Goal: Transaction & Acquisition: Subscribe to service/newsletter

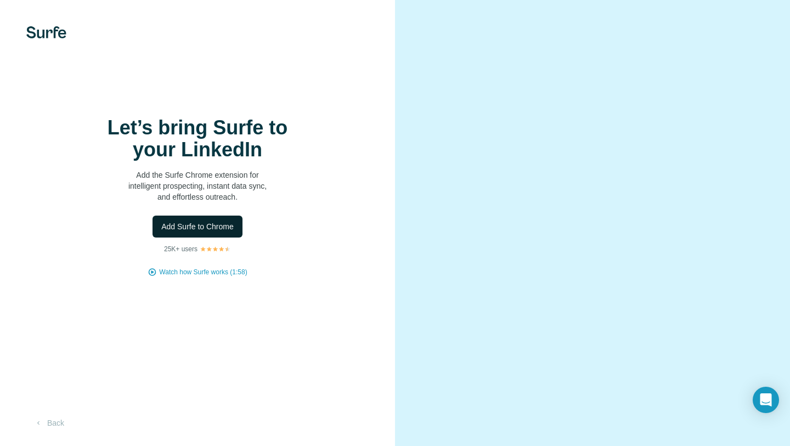
click at [210, 225] on span "Add Surfe to Chrome" at bounding box center [197, 226] width 72 height 11
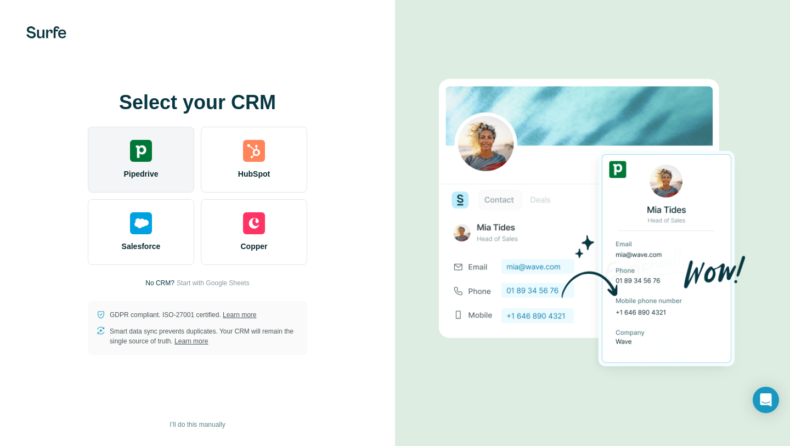
click at [166, 163] on div "Pipedrive" at bounding box center [141, 160] width 106 height 66
click at [134, 164] on div "Pipedrive" at bounding box center [141, 160] width 106 height 66
